Goal: Task Accomplishment & Management: Use online tool/utility

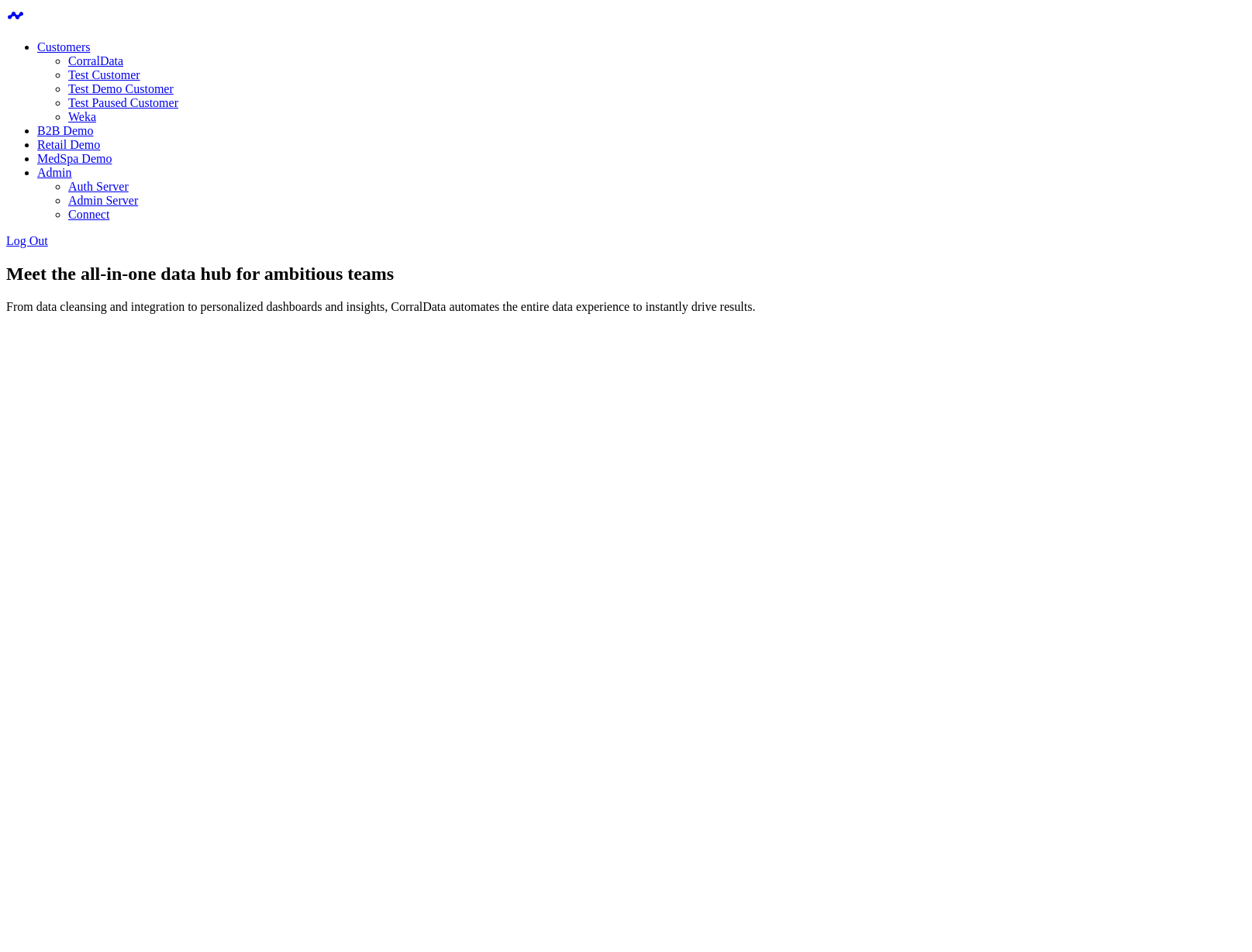
click at [96, 123] on link "Weka" at bounding box center [82, 116] width 28 height 13
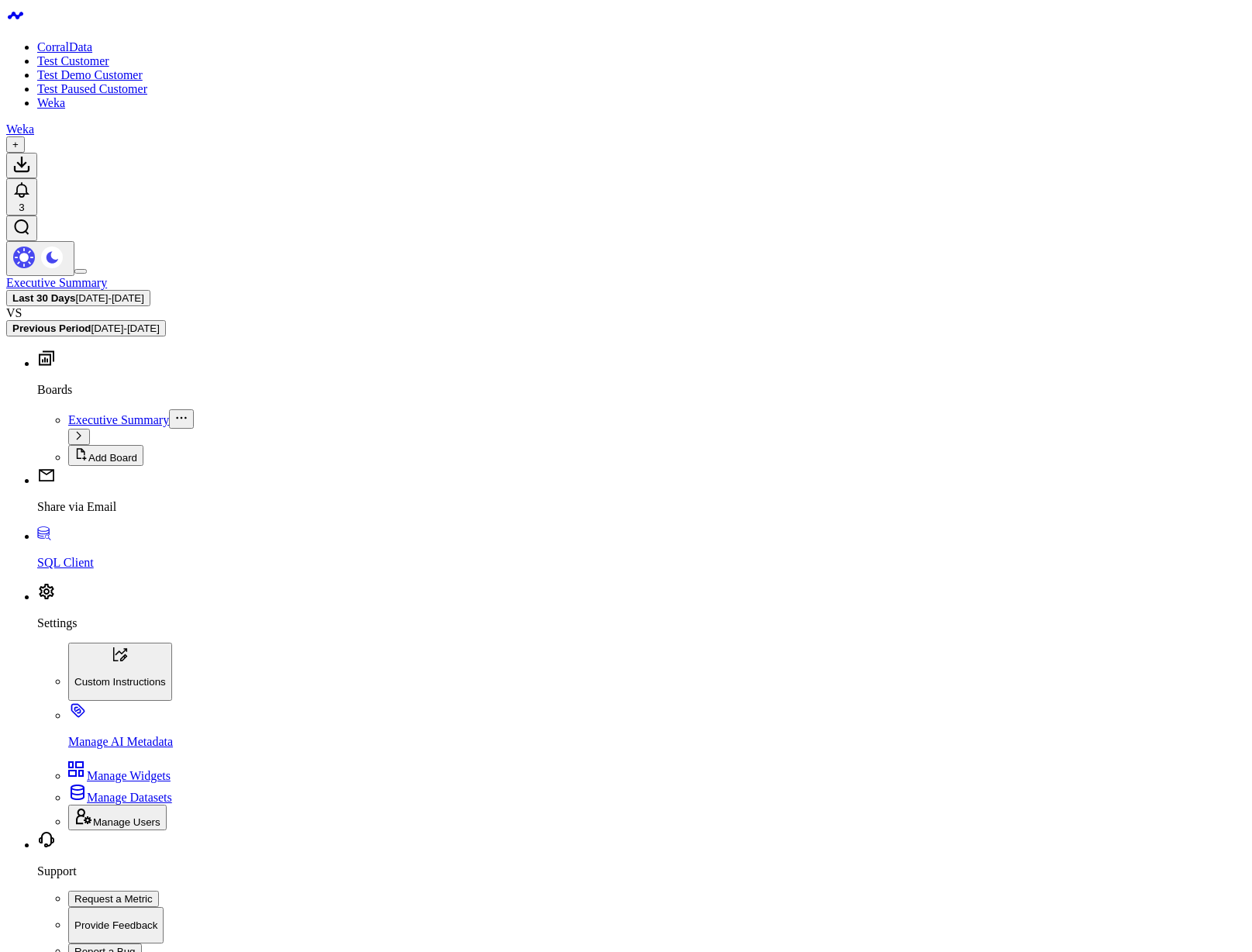
click at [73, 570] on link "SQL Client" at bounding box center [641, 549] width 1208 height 40
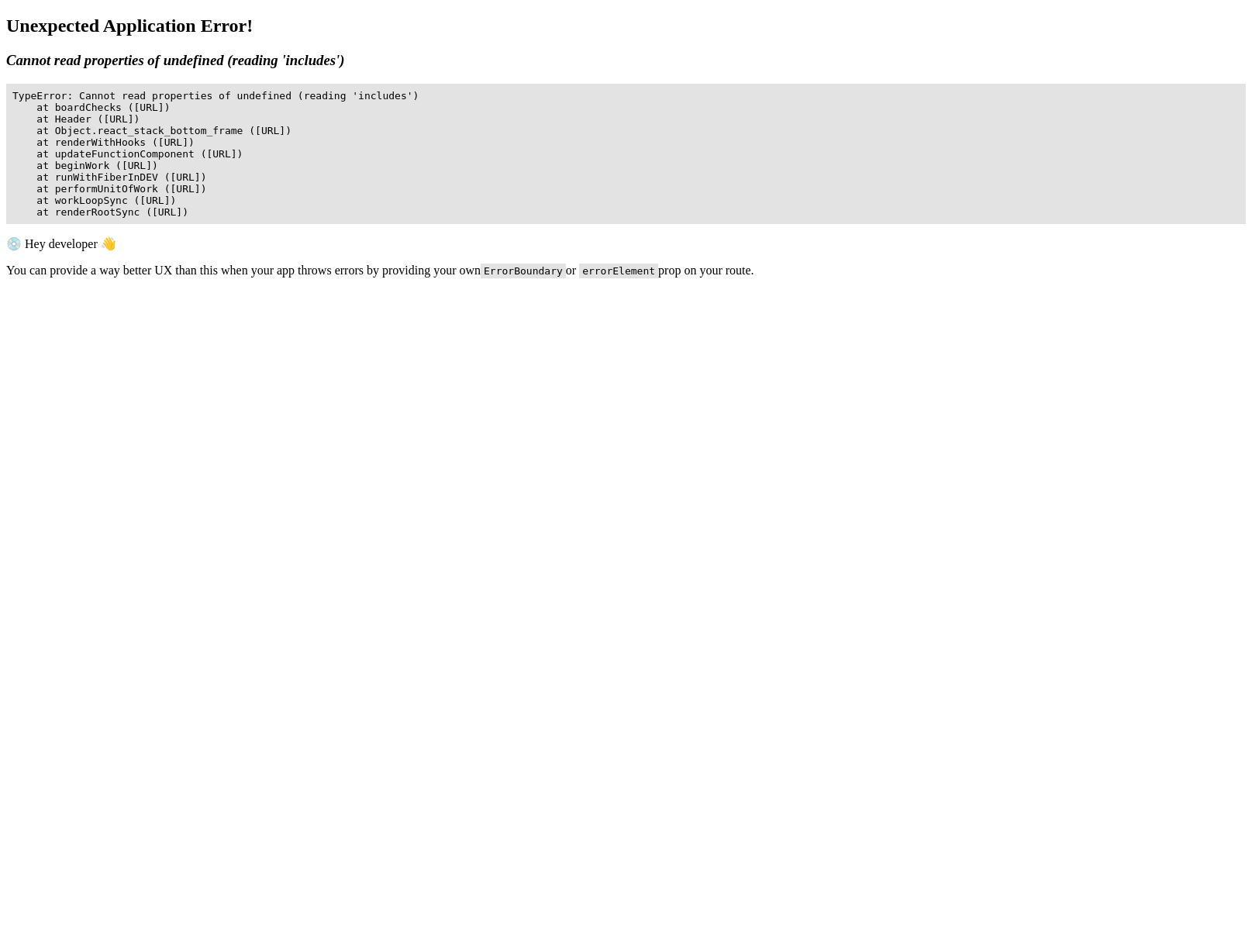
click at [261, 266] on body "Unexpected Application Error! Cannot read properties of undefined (reading 'inc…" at bounding box center [626, 212] width 1240 height 394
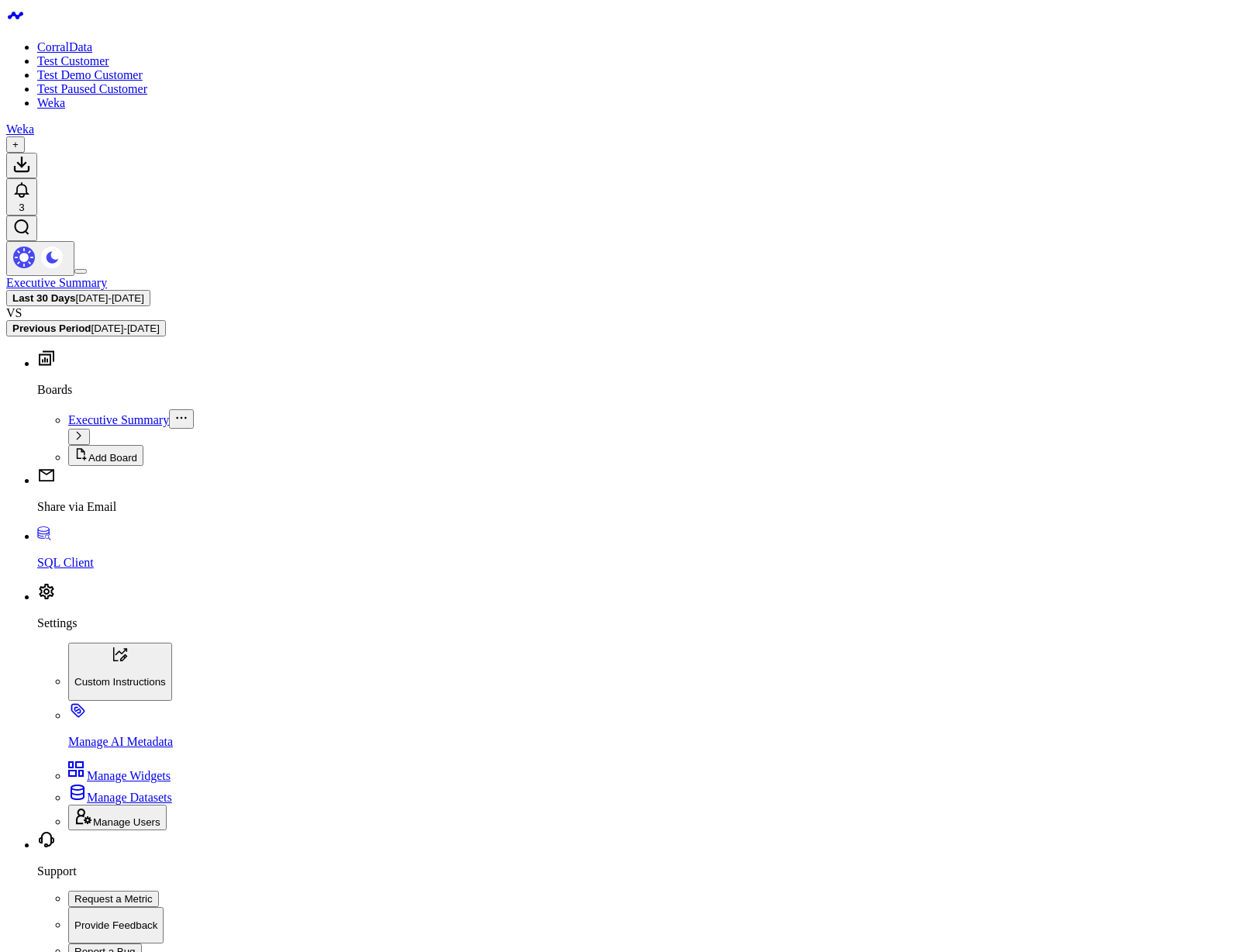
scroll to position [530, 0]
copy pre "28000 (20032) [Snowflake][DSI] (20032) Required setting 'PWD' is not present in…"
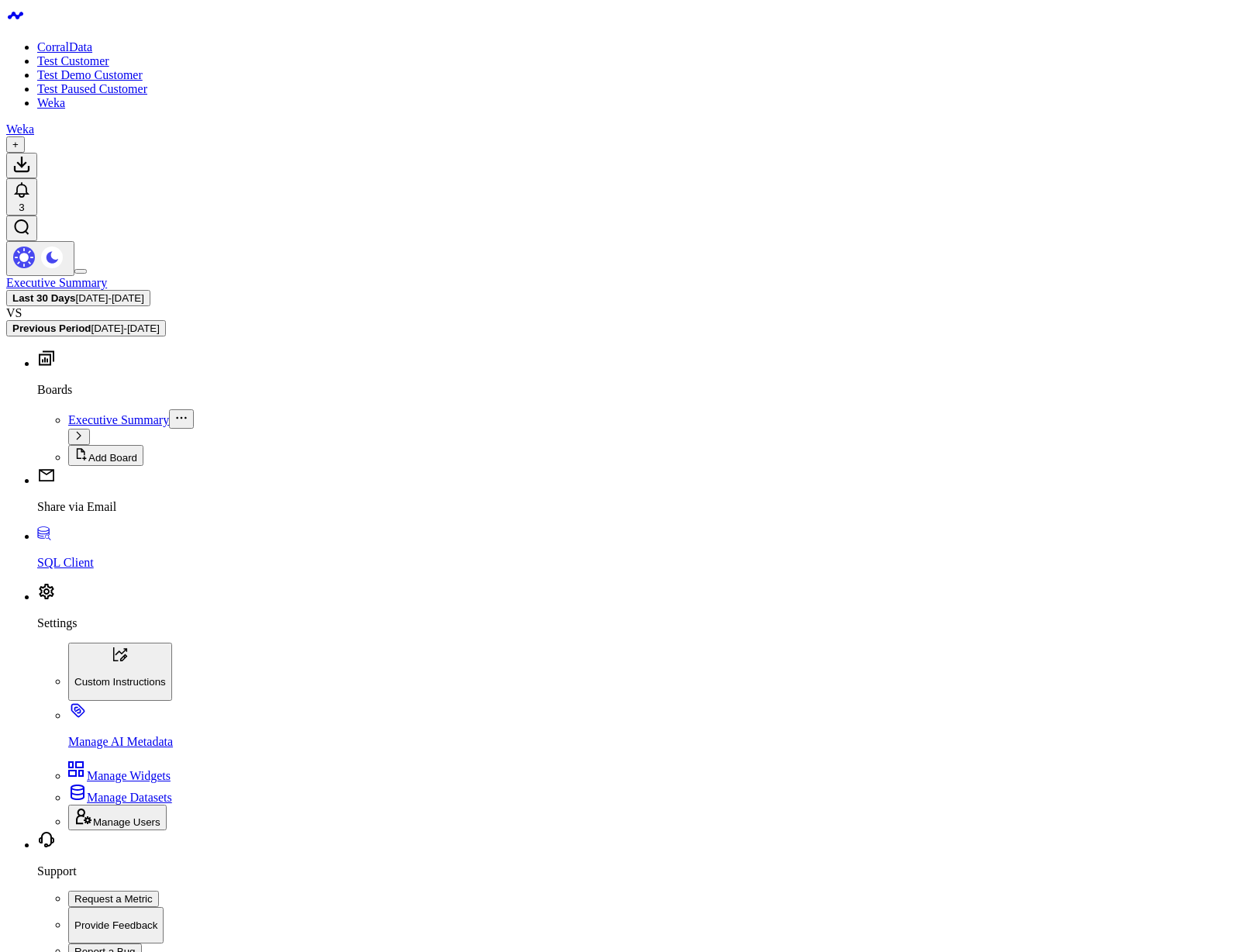
copy pre "28000 (20032) [Snowflake][DSI] (20032) Required setting 'PRIV_KEY_FILE' is not …"
